Goal: Information Seeking & Learning: Check status

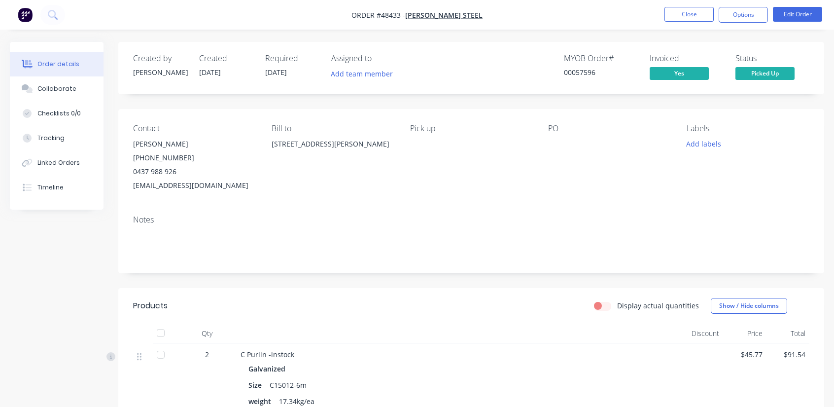
click at [61, 60] on div "Order details" at bounding box center [58, 64] width 42 height 9
click at [702, 15] on button "Close" at bounding box center [689, 14] width 49 height 15
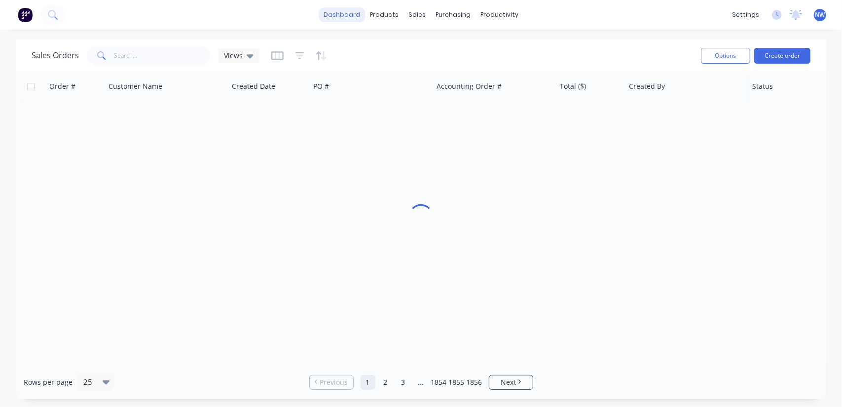
click at [350, 18] on link "dashboard" at bounding box center [342, 14] width 46 height 15
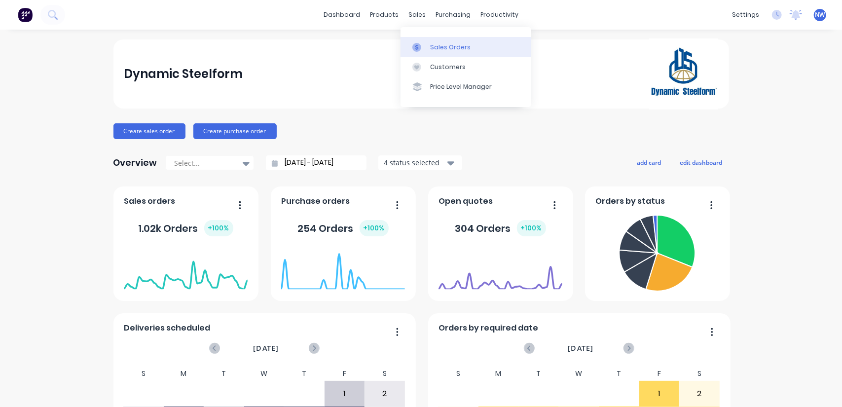
click at [452, 47] on div "Sales Orders" at bounding box center [450, 47] width 40 height 9
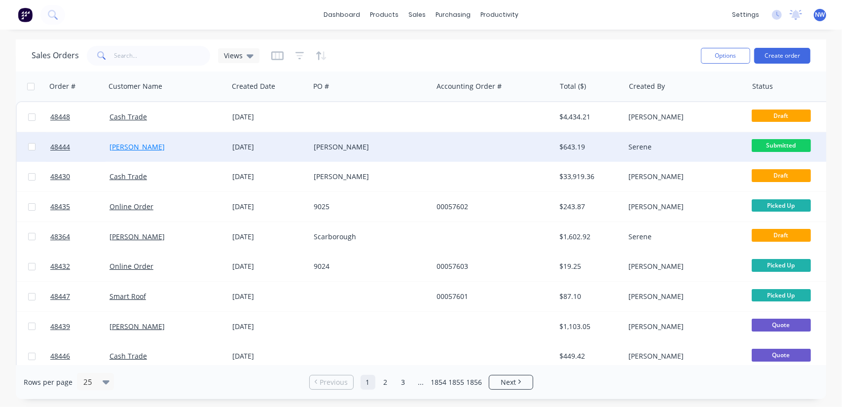
click at [115, 146] on link "[PERSON_NAME]" at bounding box center [136, 146] width 55 height 9
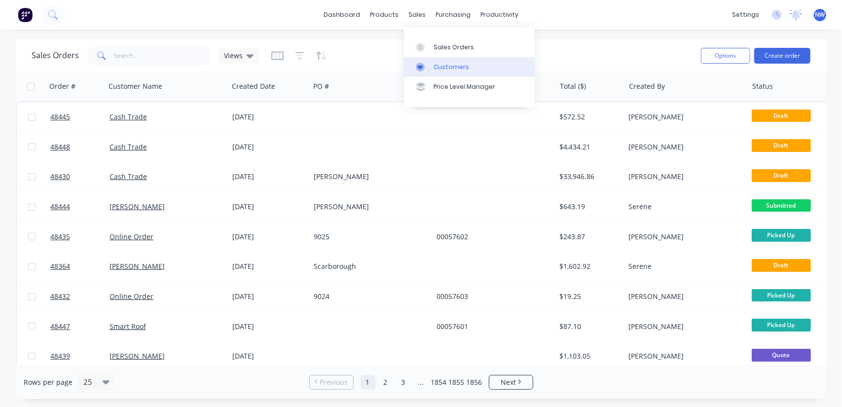
click at [453, 68] on div "Customers" at bounding box center [451, 67] width 36 height 9
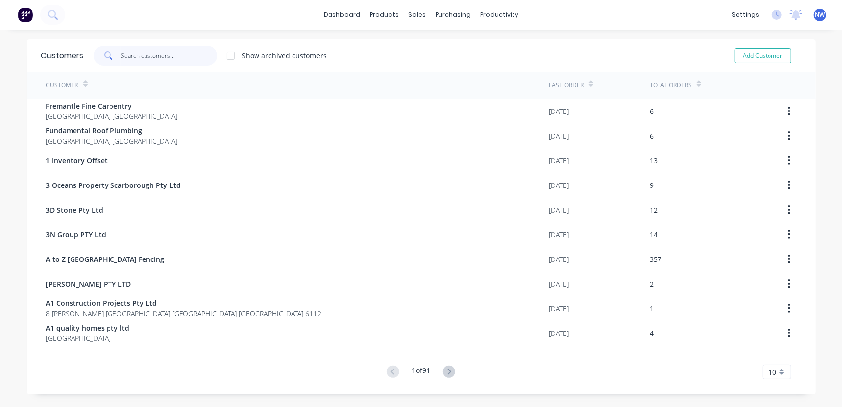
click at [161, 51] on input "text" at bounding box center [169, 56] width 96 height 20
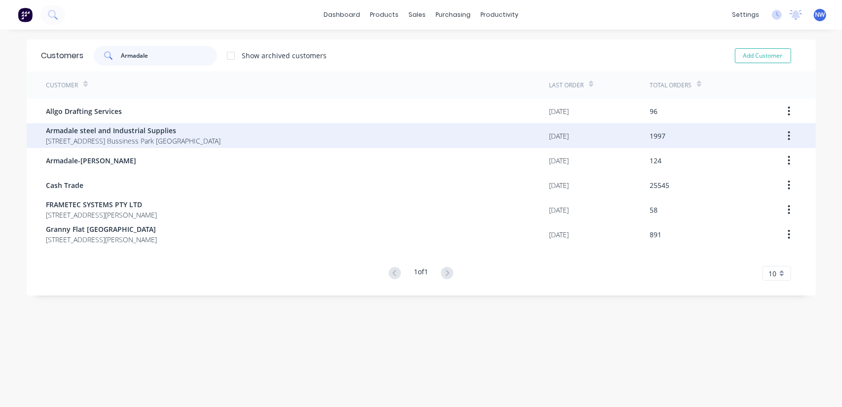
type input "Armadale"
click at [148, 139] on span "[STREET_ADDRESS] Bussiness Park [GEOGRAPHIC_DATA]" at bounding box center [133, 141] width 175 height 10
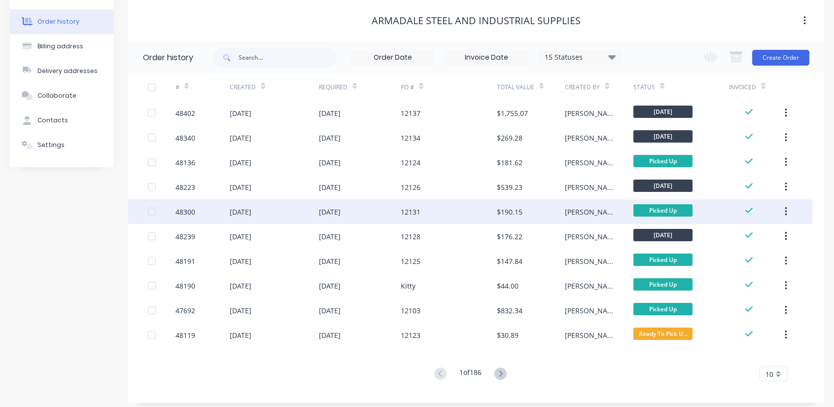
scroll to position [46, 0]
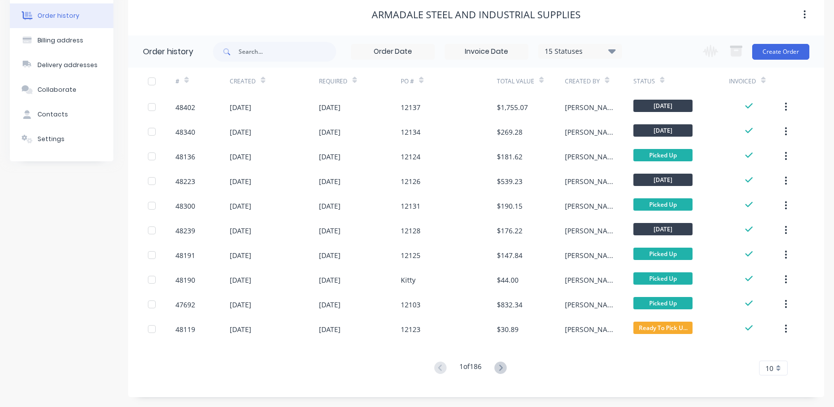
click at [613, 52] on icon at bounding box center [612, 51] width 7 height 4
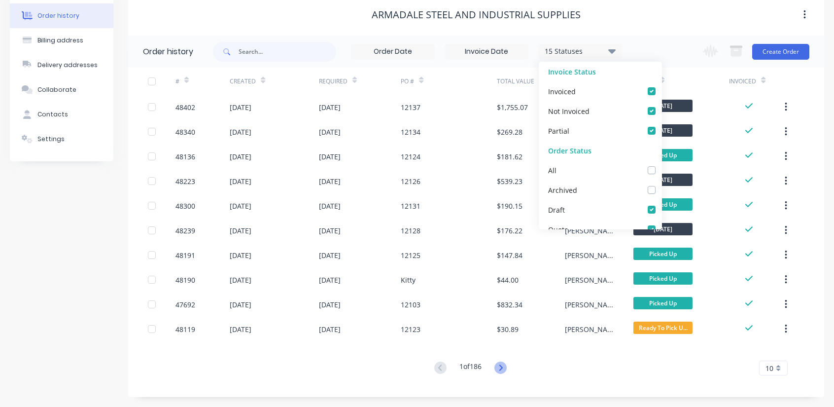
click at [505, 366] on icon at bounding box center [501, 367] width 12 height 12
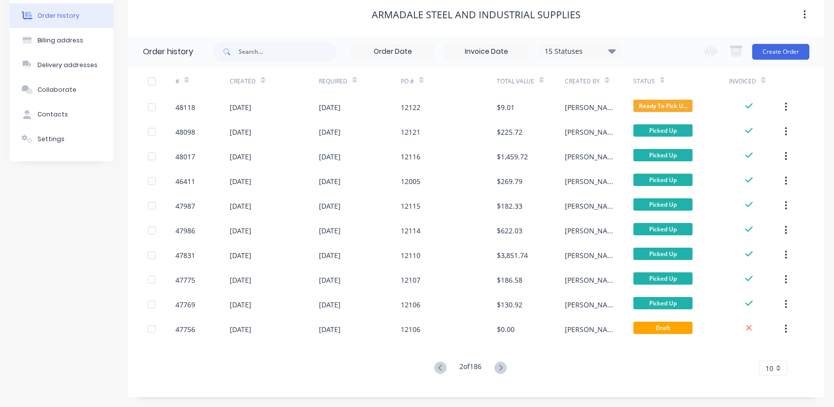
click at [503, 367] on icon at bounding box center [500, 367] width 3 height 6
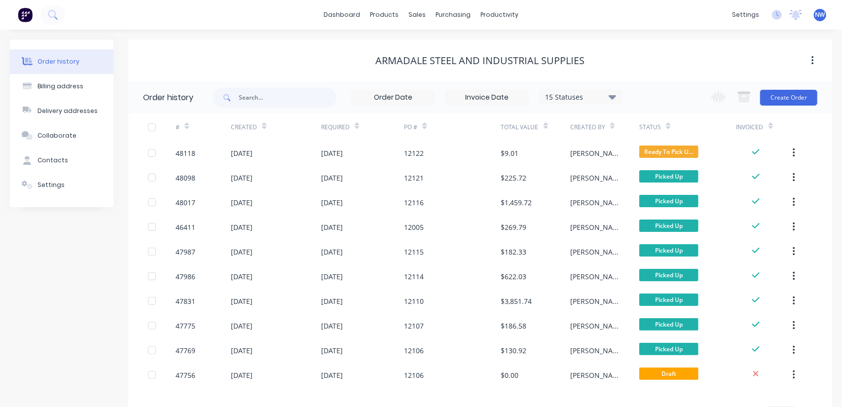
click at [503, 367] on div "Order history Billing address Delivery addresses Collaborate Contacts Settings …" at bounding box center [421, 241] width 842 height 423
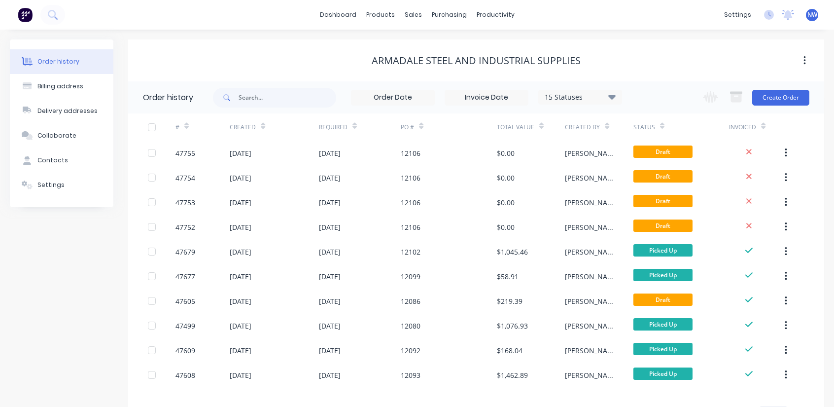
click at [608, 100] on div "15 Statuses" at bounding box center [580, 97] width 83 height 11
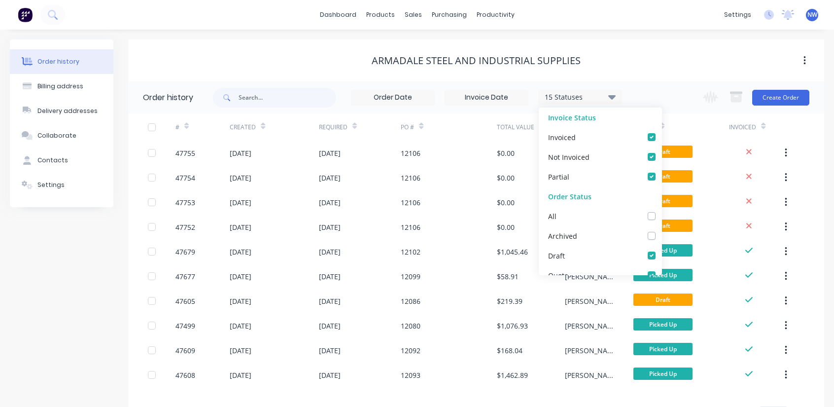
click at [611, 97] on icon at bounding box center [612, 97] width 7 height 4
click at [627, 68] on div "Armadale steel and Industrial Supplies" at bounding box center [476, 61] width 696 height 18
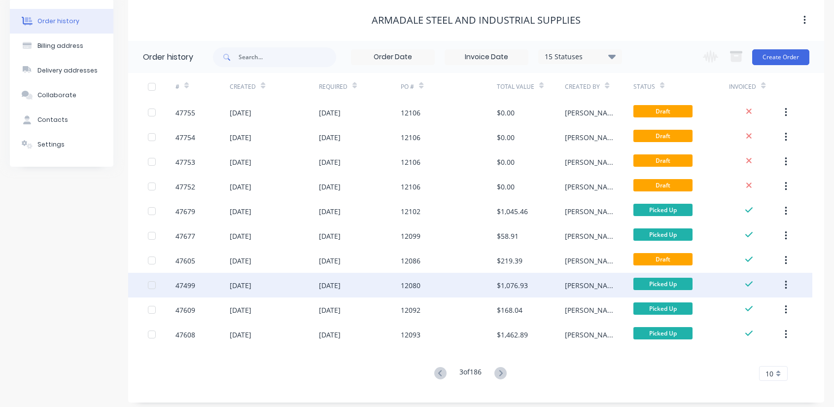
scroll to position [46, 0]
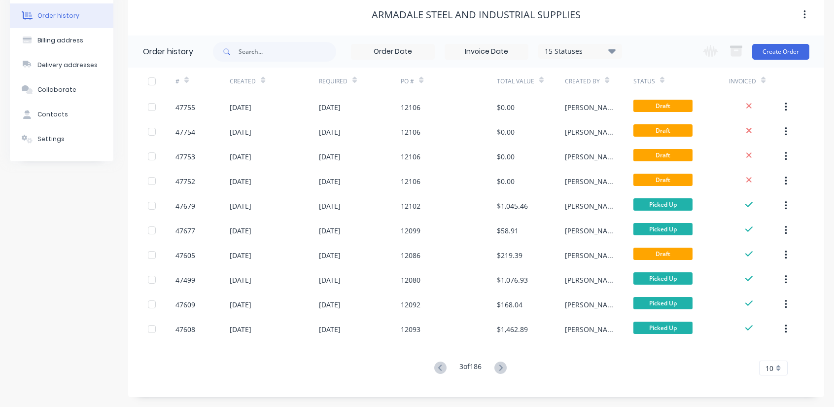
click at [780, 368] on div "10" at bounding box center [773, 367] width 29 height 15
click at [775, 352] on div "35" at bounding box center [774, 353] width 28 height 17
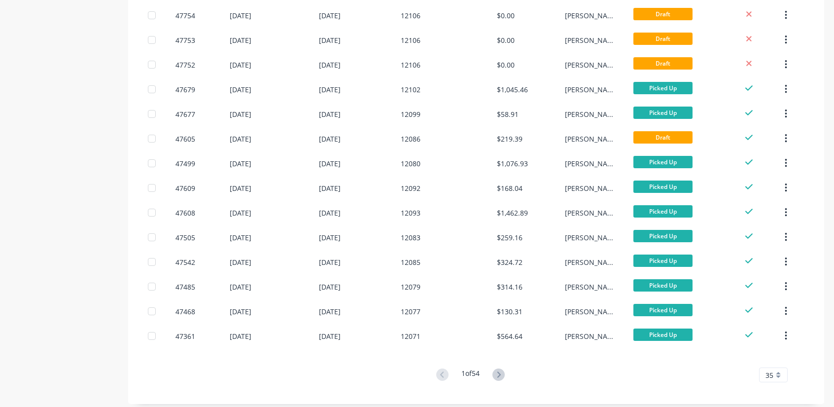
scroll to position [662, 0]
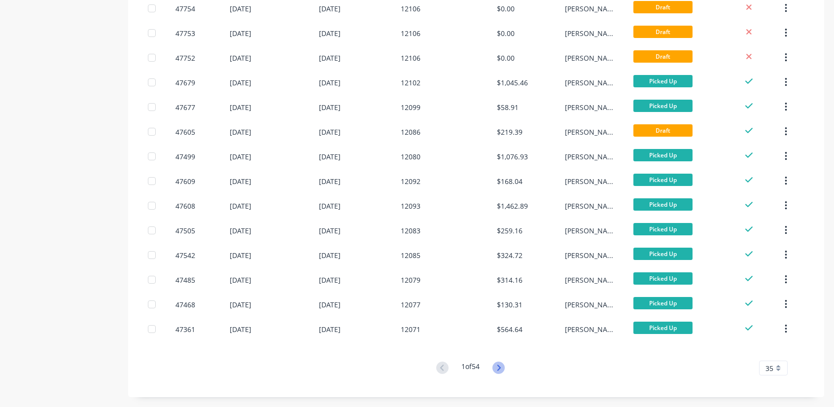
click at [501, 367] on icon at bounding box center [498, 367] width 3 height 6
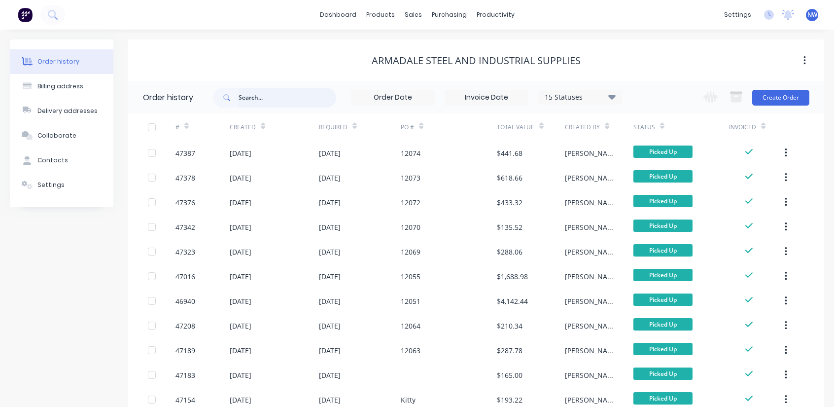
click at [273, 99] on input "text" at bounding box center [288, 98] width 98 height 20
type input "832"
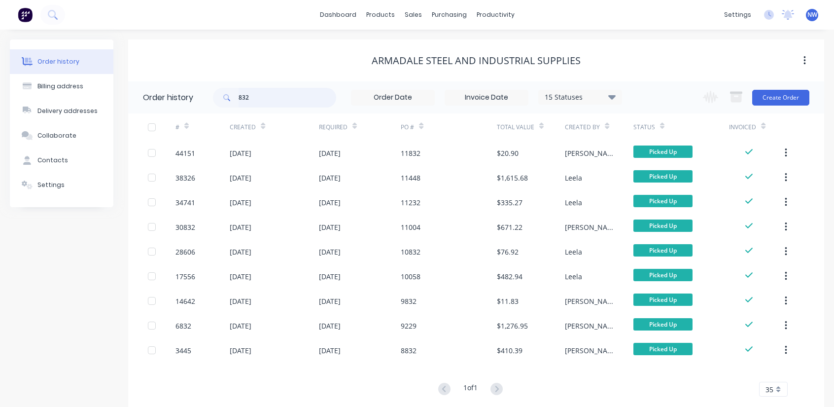
click at [273, 99] on input "832" at bounding box center [288, 98] width 98 height 20
type input "832.69"
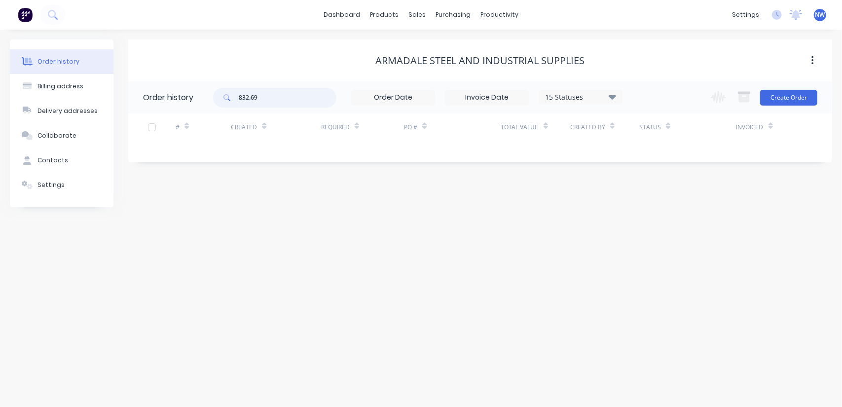
drag, startPoint x: 272, startPoint y: 96, endPoint x: 197, endPoint y: 97, distance: 75.5
click at [197, 97] on header "Order history 832.69 15 Statuses Invoice Status Invoiced Not Invoiced Partial O…" at bounding box center [480, 97] width 704 height 32
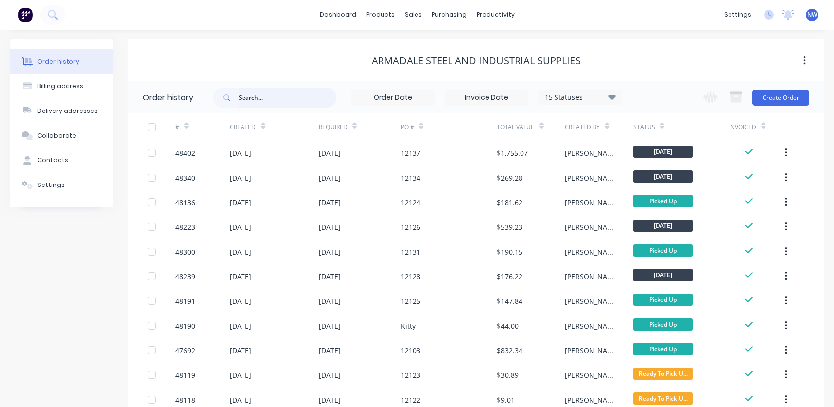
click at [277, 98] on input "text" at bounding box center [288, 98] width 98 height 20
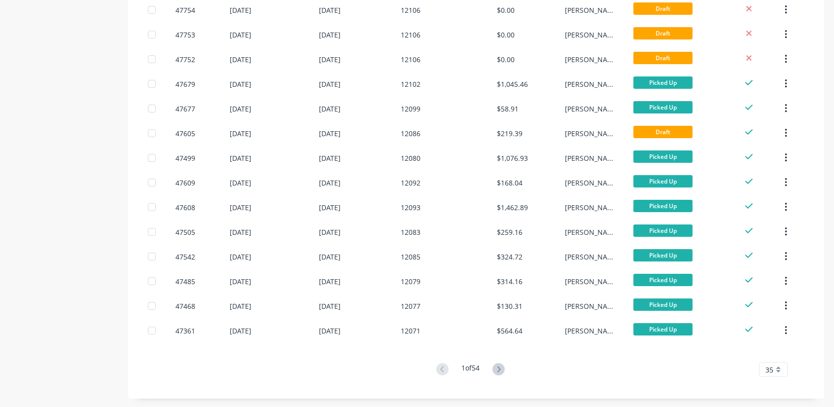
scroll to position [662, 0]
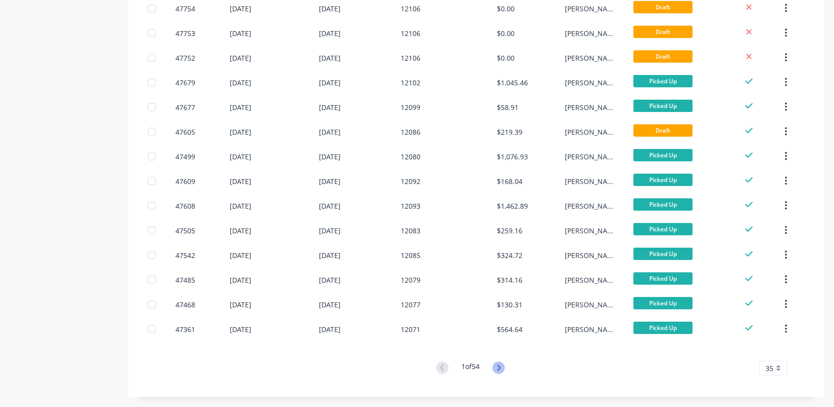
click at [499, 365] on icon at bounding box center [499, 367] width 12 height 12
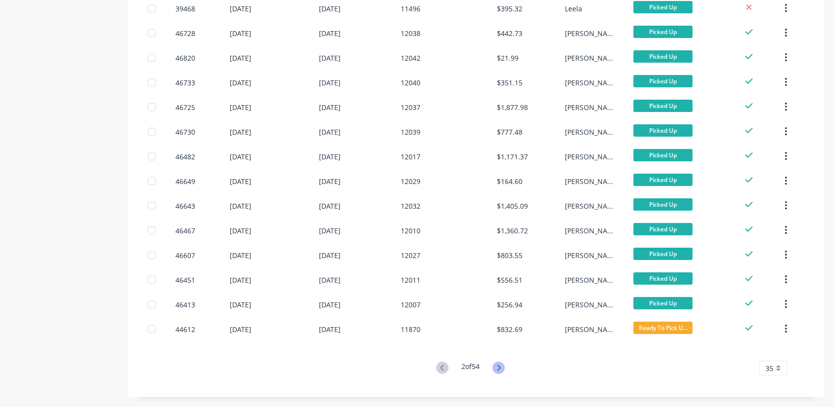
click at [497, 368] on icon at bounding box center [499, 367] width 12 height 12
click at [498, 364] on icon at bounding box center [499, 367] width 12 height 12
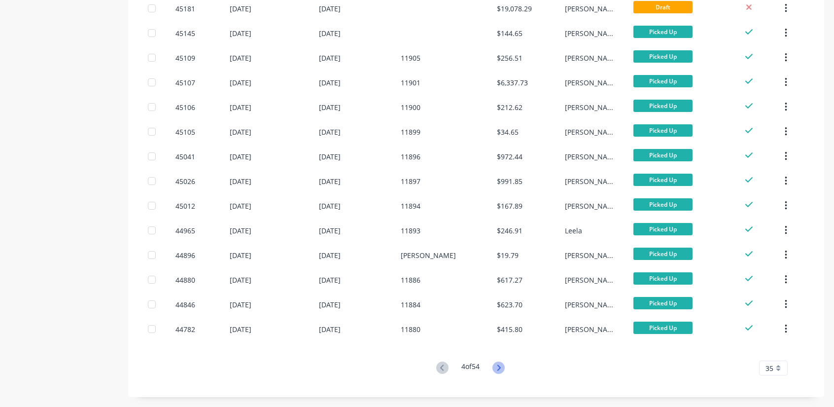
click at [500, 369] on icon at bounding box center [498, 367] width 3 height 6
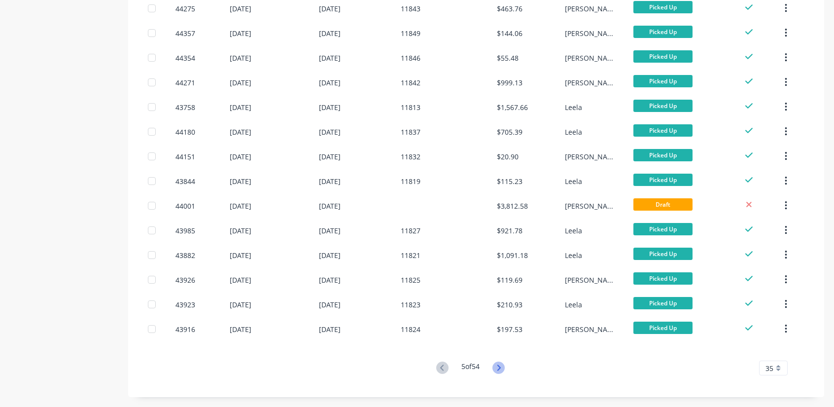
click at [501, 367] on icon at bounding box center [498, 367] width 3 height 6
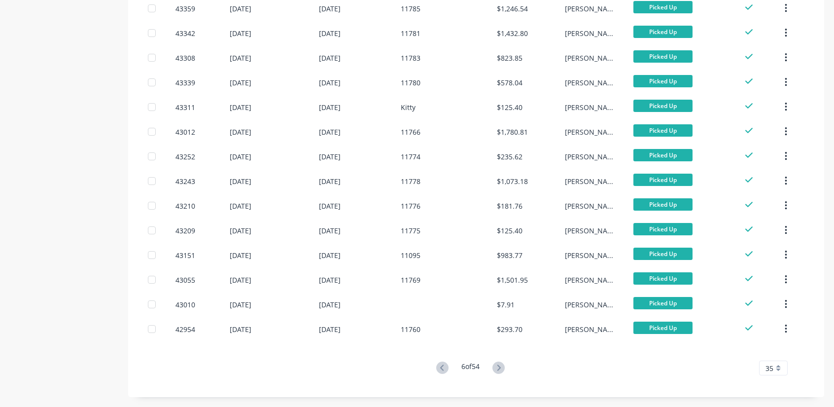
click at [441, 367] on icon at bounding box center [442, 367] width 12 height 12
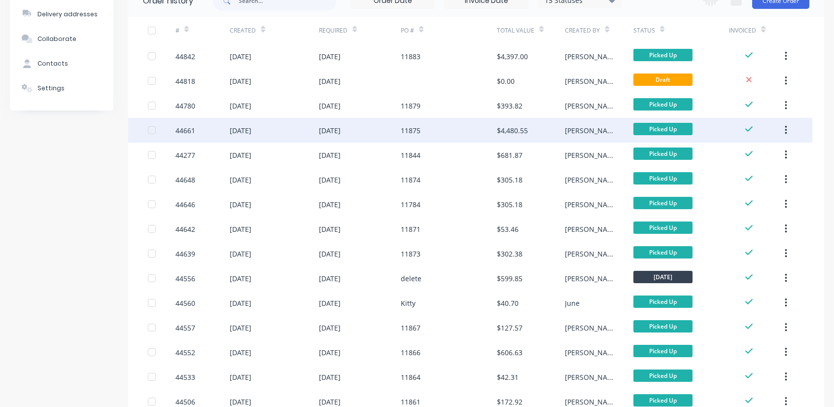
scroll to position [0, 0]
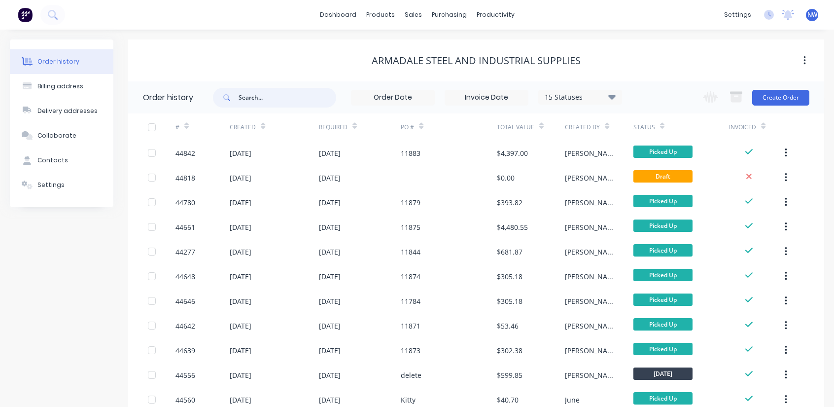
click at [301, 97] on input "text" at bounding box center [288, 98] width 98 height 20
type input "47993"
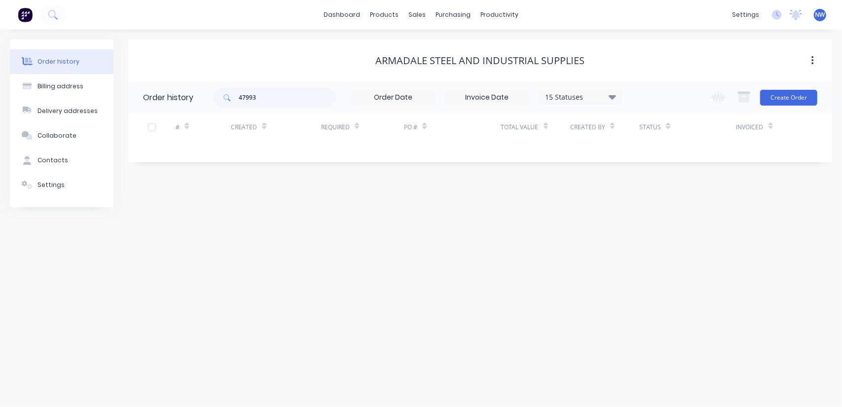
click at [59, 58] on div "Order history" at bounding box center [58, 61] width 42 height 9
click at [416, 16] on div "sales" at bounding box center [416, 14] width 27 height 15
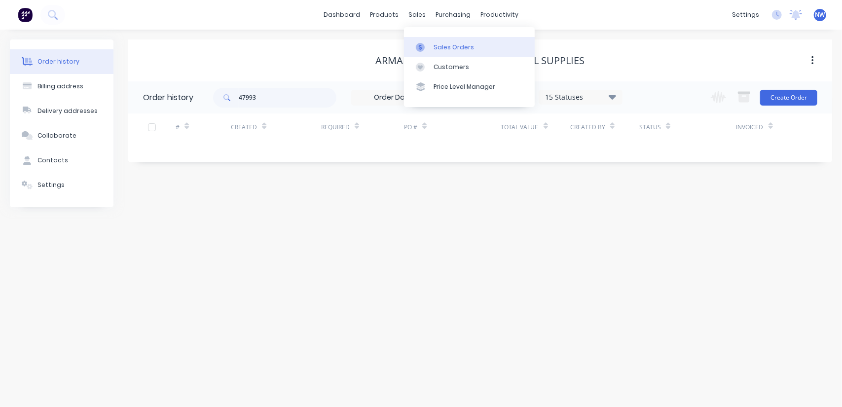
click at [454, 48] on div "Sales Orders" at bounding box center [453, 47] width 40 height 9
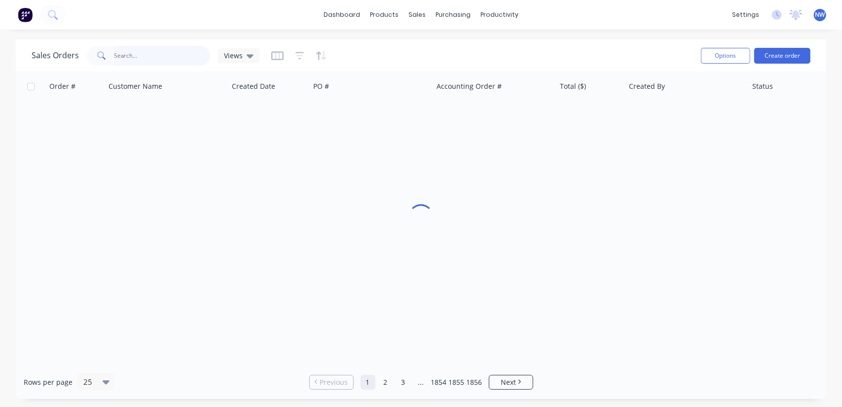
click at [143, 58] on input "text" at bounding box center [162, 56] width 96 height 20
type input "47993"
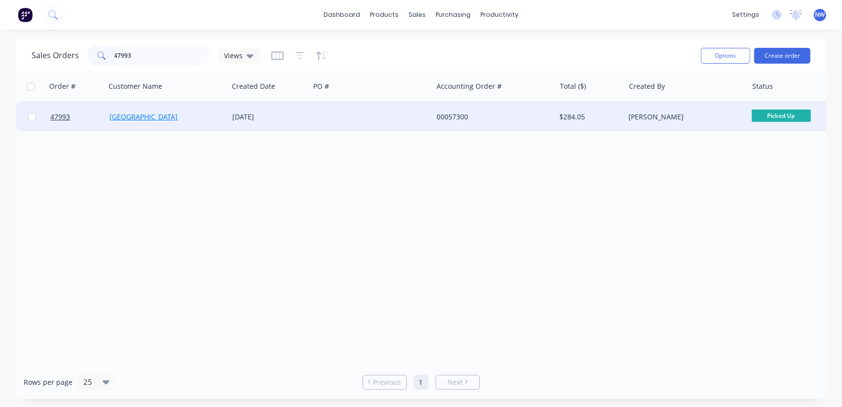
click at [170, 118] on link "[GEOGRAPHIC_DATA]" at bounding box center [143, 116] width 68 height 9
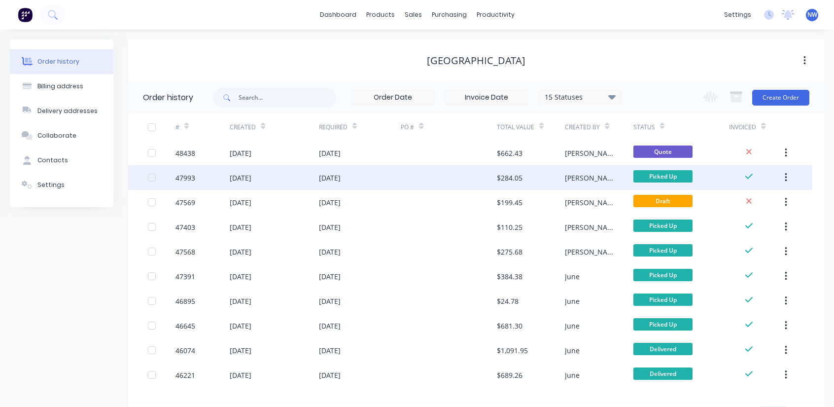
click at [276, 178] on div "[DATE]" at bounding box center [274, 177] width 89 height 25
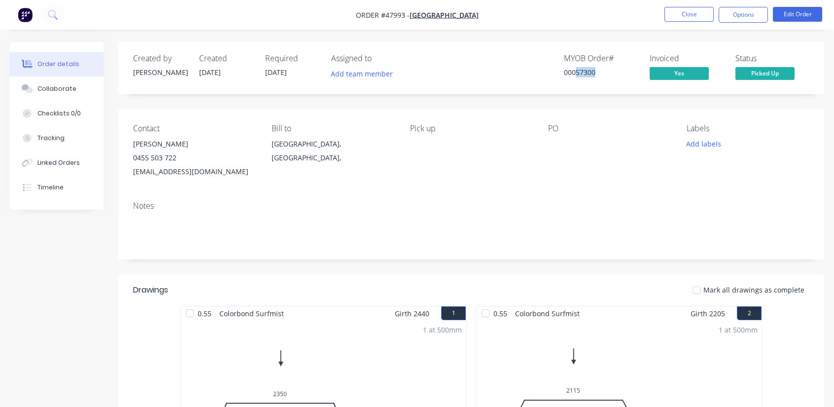
drag, startPoint x: 596, startPoint y: 72, endPoint x: 577, endPoint y: 72, distance: 18.2
click at [577, 72] on div "00057300" at bounding box center [601, 72] width 74 height 10
copy div "57300"
click at [606, 83] on div "Created by [PERSON_NAME] Created [DATE] Required [DATE] Assigned to Add team me…" at bounding box center [471, 68] width 706 height 52
click at [683, 18] on button "Close" at bounding box center [689, 14] width 49 height 15
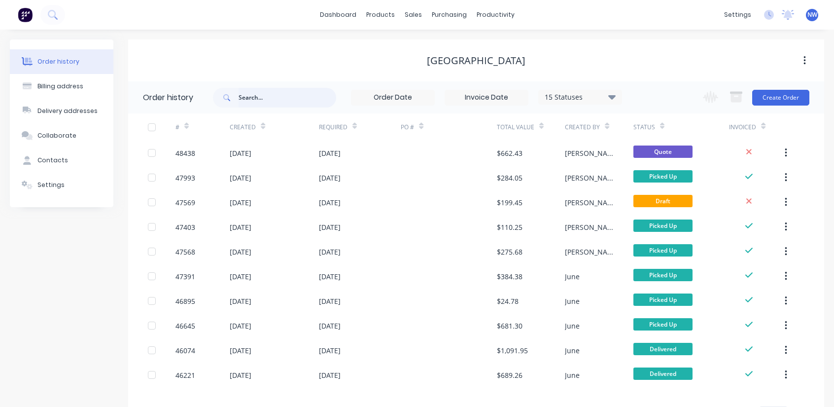
click at [296, 94] on input "text" at bounding box center [288, 98] width 98 height 20
type input "48424"
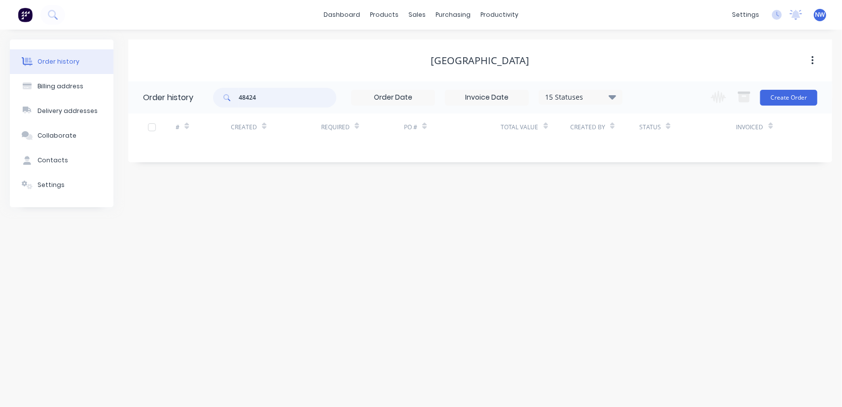
drag, startPoint x: 272, startPoint y: 100, endPoint x: 171, endPoint y: 99, distance: 101.1
click at [171, 99] on header "Order history 48424 15 Statuses Invoice Status Invoiced Not Invoiced Partial Or…" at bounding box center [480, 97] width 704 height 32
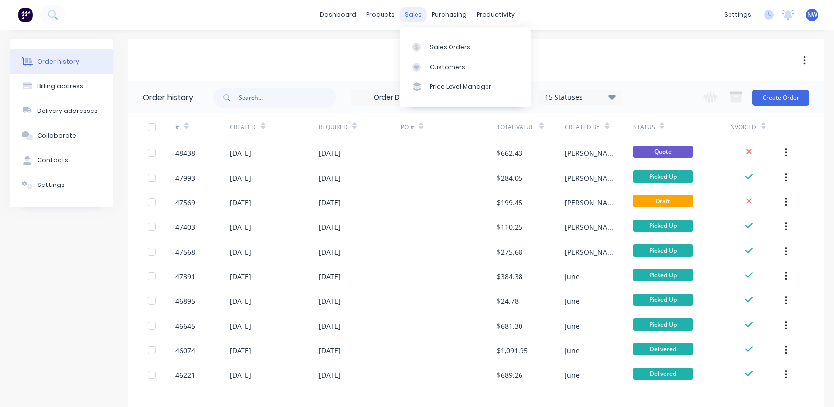
click at [408, 14] on div "sales" at bounding box center [413, 14] width 27 height 15
click at [449, 51] on div "Sales Orders" at bounding box center [450, 47] width 40 height 9
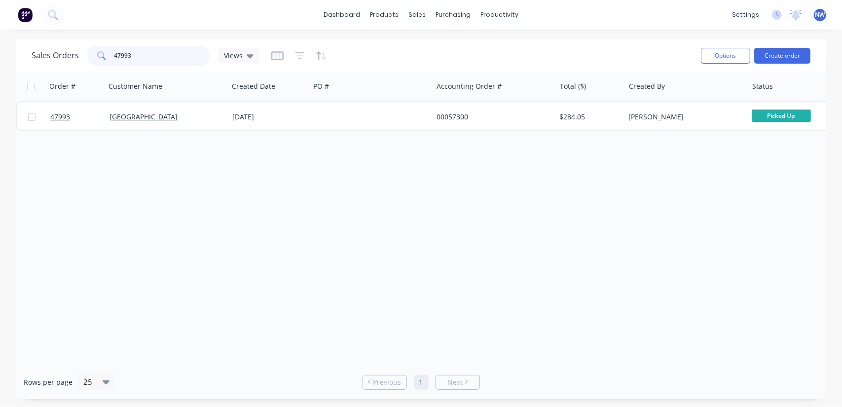
drag, startPoint x: 137, startPoint y: 55, endPoint x: 83, endPoint y: 53, distance: 54.3
click at [83, 53] on div "Sales Orders 47993 Views" at bounding box center [146, 56] width 228 height 20
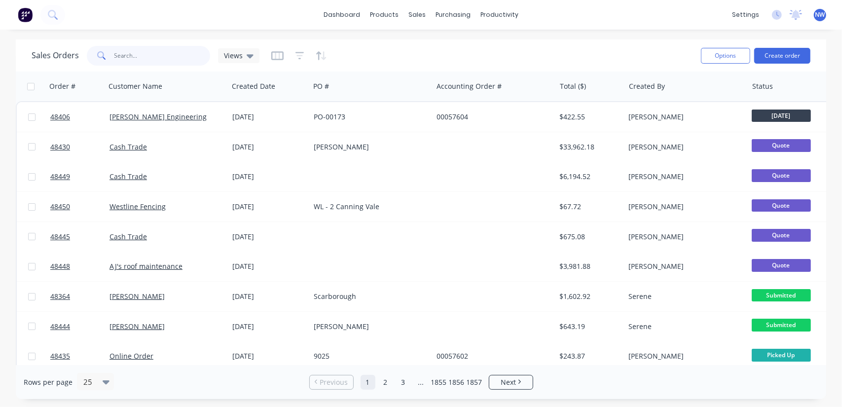
click at [147, 55] on input "text" at bounding box center [162, 56] width 96 height 20
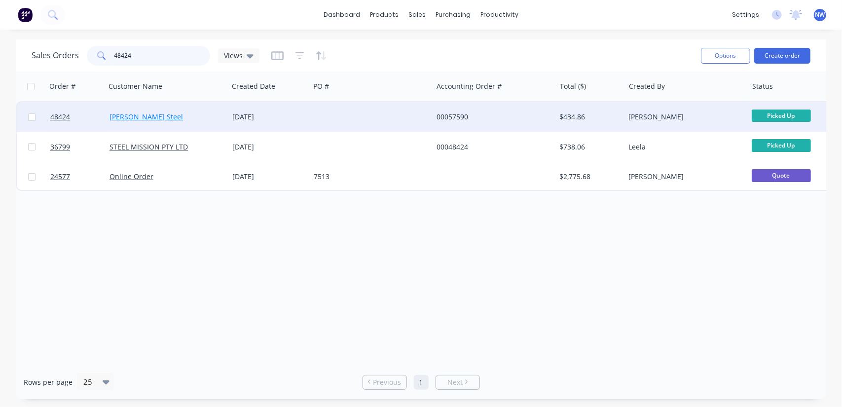
type input "48424"
click at [136, 117] on link "[PERSON_NAME] Steel" at bounding box center [145, 116] width 73 height 9
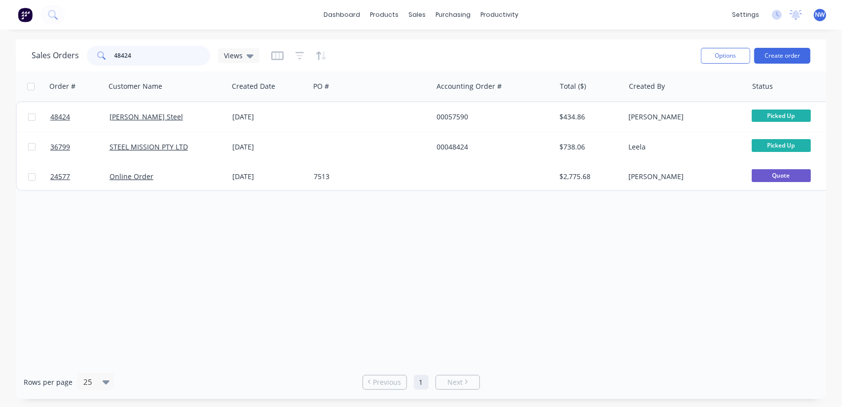
drag, startPoint x: 141, startPoint y: 54, endPoint x: 90, endPoint y: 53, distance: 50.8
click at [91, 53] on div "48424" at bounding box center [148, 56] width 123 height 20
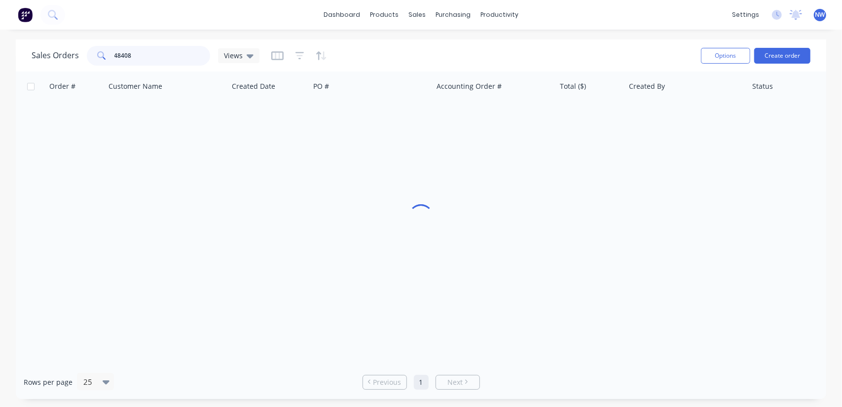
type input "48408"
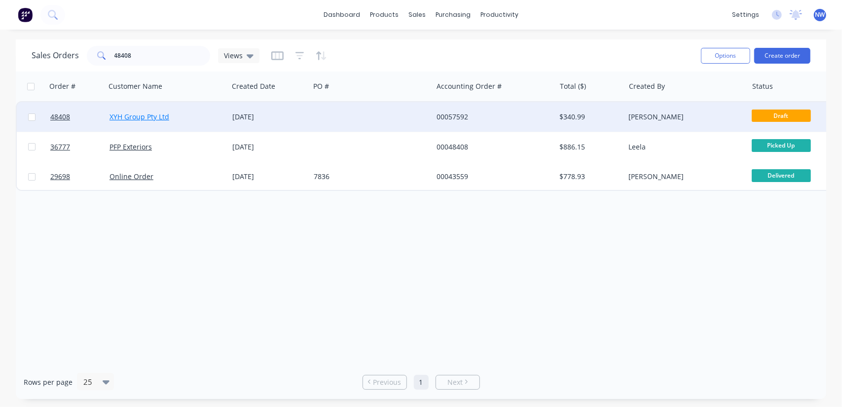
click at [139, 116] on link "XYH Group Pty Ltd" at bounding box center [139, 116] width 60 height 9
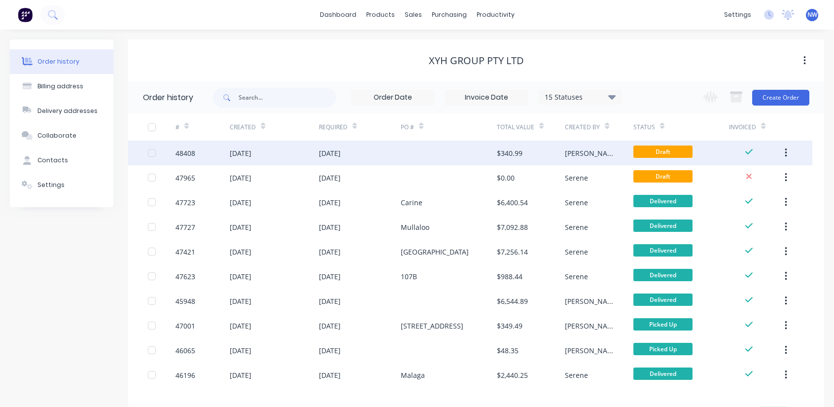
click at [184, 149] on div "48408" at bounding box center [186, 153] width 20 height 10
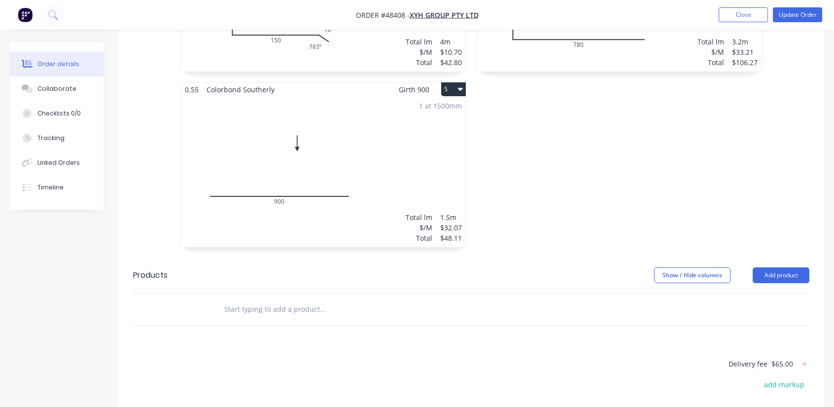
scroll to position [736, 0]
